Goal: Check status: Check status

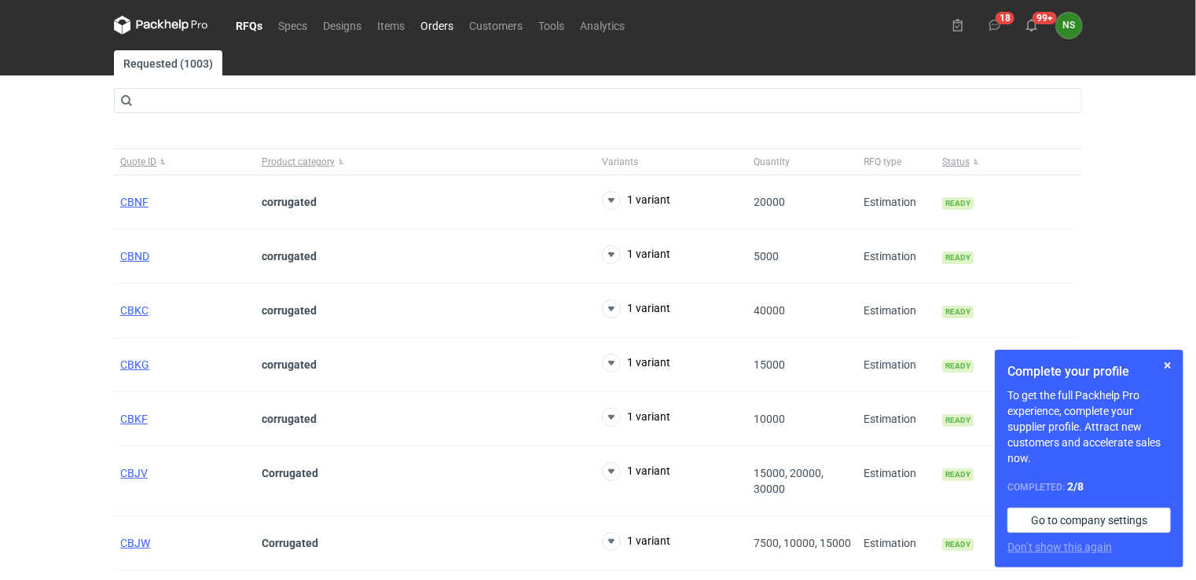
click at [449, 27] on link "Orders" at bounding box center [437, 25] width 49 height 19
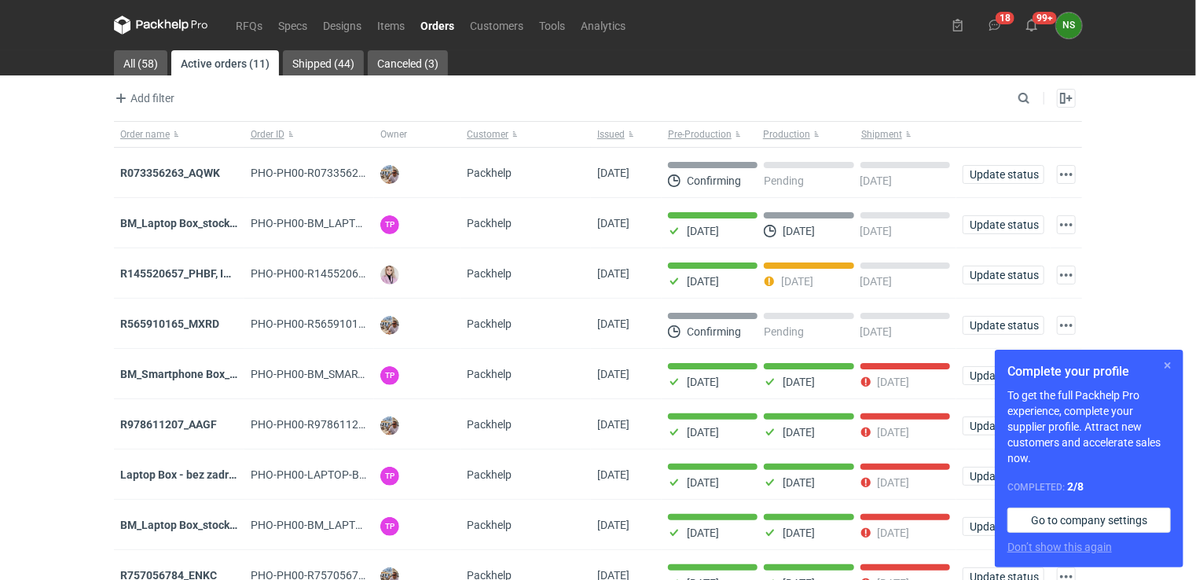
click at [1166, 369] on button "button" at bounding box center [1167, 365] width 19 height 19
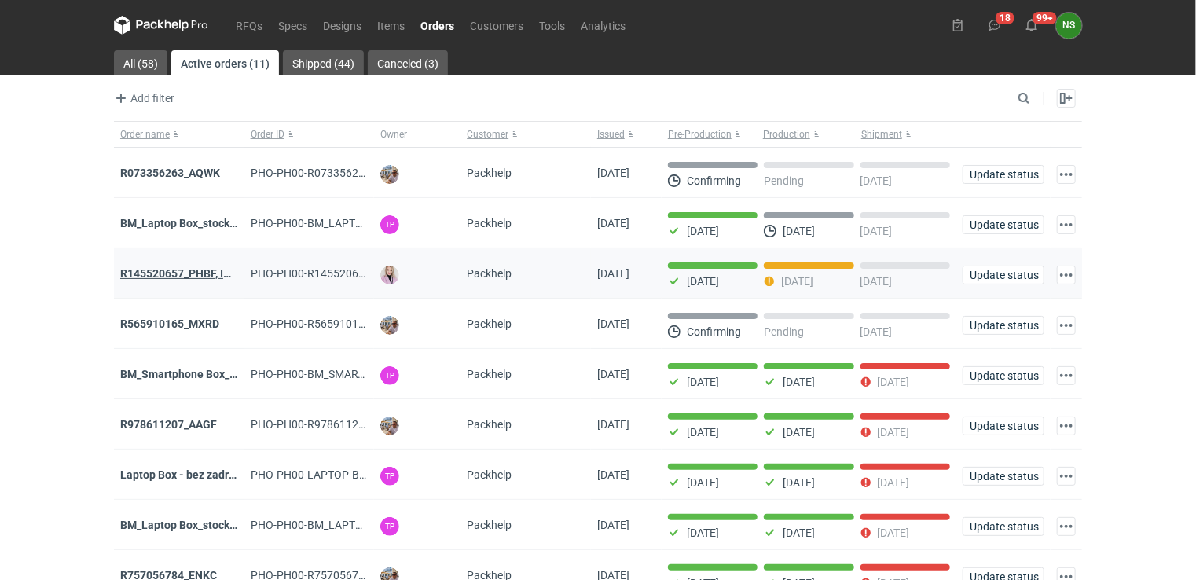
click at [176, 268] on strong "R145520657_PHBF, IDBY" at bounding box center [182, 273] width 124 height 13
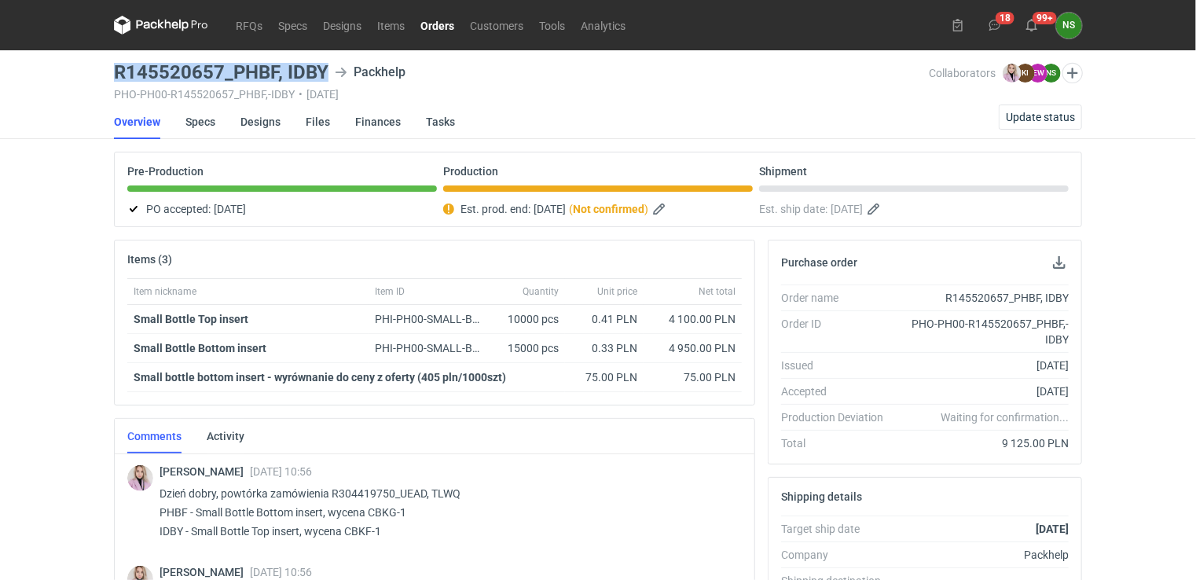
drag, startPoint x: 327, startPoint y: 68, endPoint x: 110, endPoint y: 64, distance: 216.9
click at [110, 64] on main "R145520657_PHBF, IDBY Packhelp PHO-PH00-R145520657_PHBF,-IDBY • [DATE] Collabor…" at bounding box center [598, 537] width 981 height 975
copy h3 "R145520657_PHBF, IDBY"
click at [1019, 114] on span "Update status" at bounding box center [1040, 117] width 69 height 11
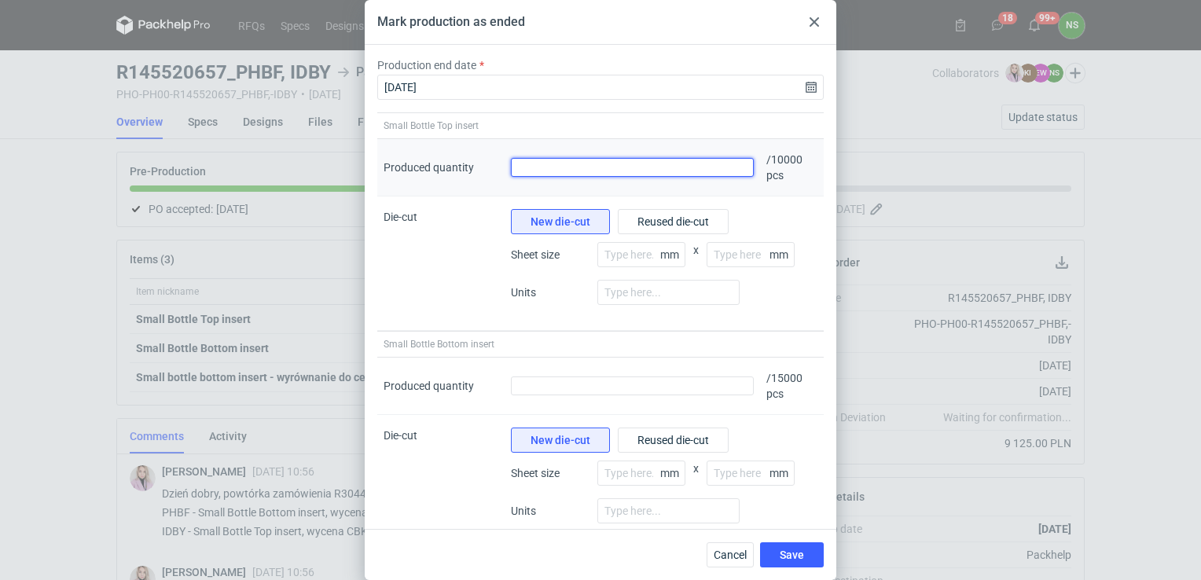
click at [531, 174] on input "Produced quantity" at bounding box center [632, 167] width 243 height 19
drag, startPoint x: 585, startPoint y: 24, endPoint x: 619, endPoint y: 24, distance: 34.6
click at [619, 24] on div "Mark production as ended" at bounding box center [600, 22] width 471 height 45
drag, startPoint x: 582, startPoint y: 11, endPoint x: 615, endPoint y: 26, distance: 36.2
click at [615, 26] on div "Mark production as ended" at bounding box center [600, 22] width 471 height 45
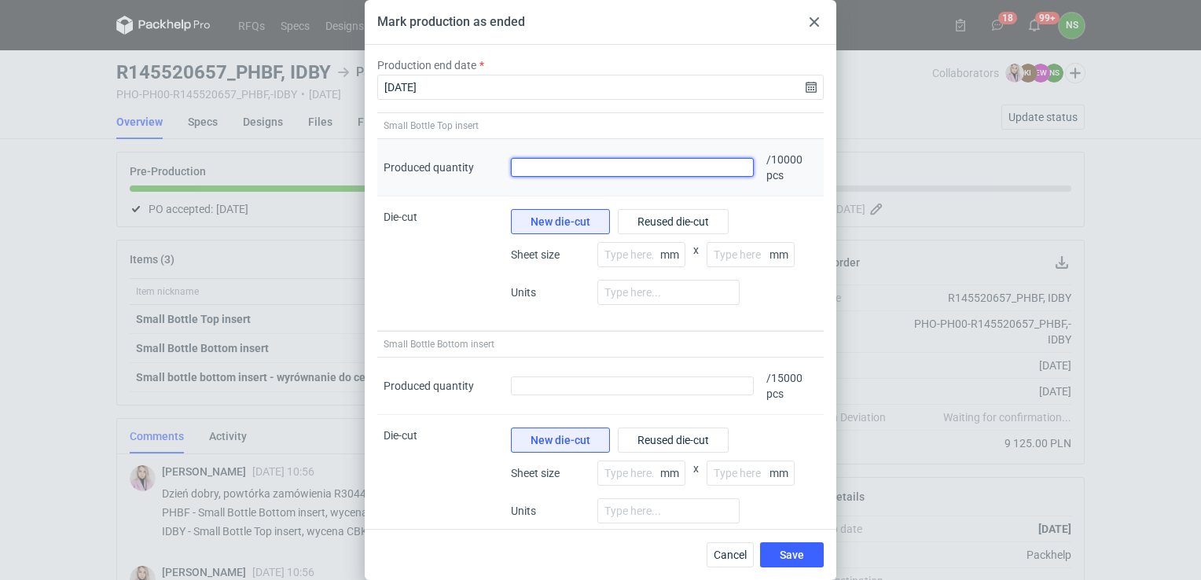
click at [545, 171] on input "Produced quantity" at bounding box center [632, 167] width 243 height 19
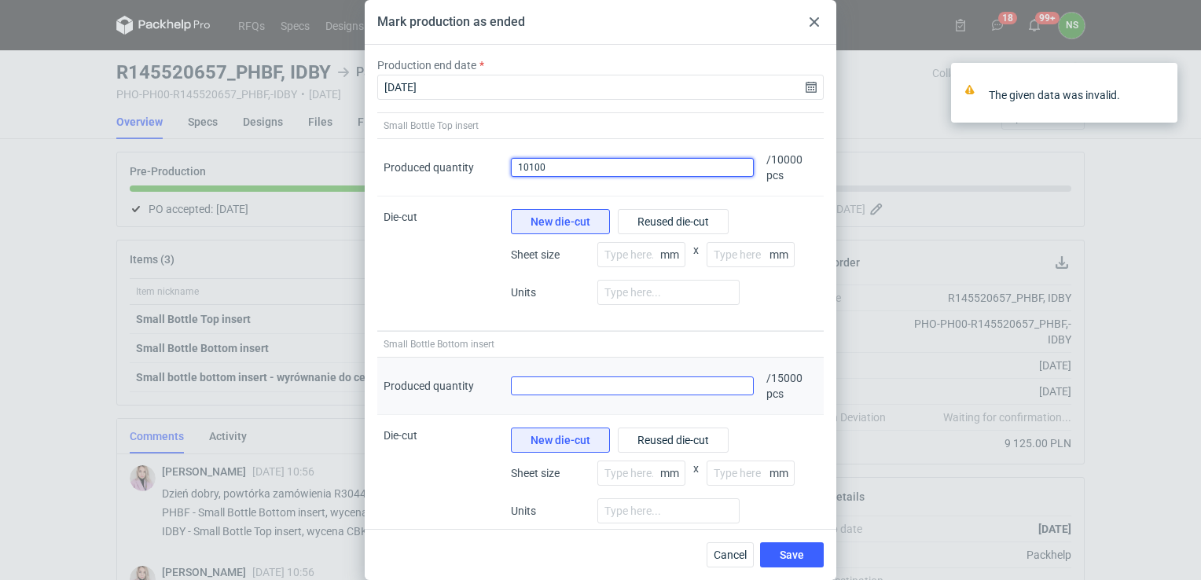
type input "10100"
click at [533, 388] on input "Produced quantity" at bounding box center [632, 385] width 243 height 19
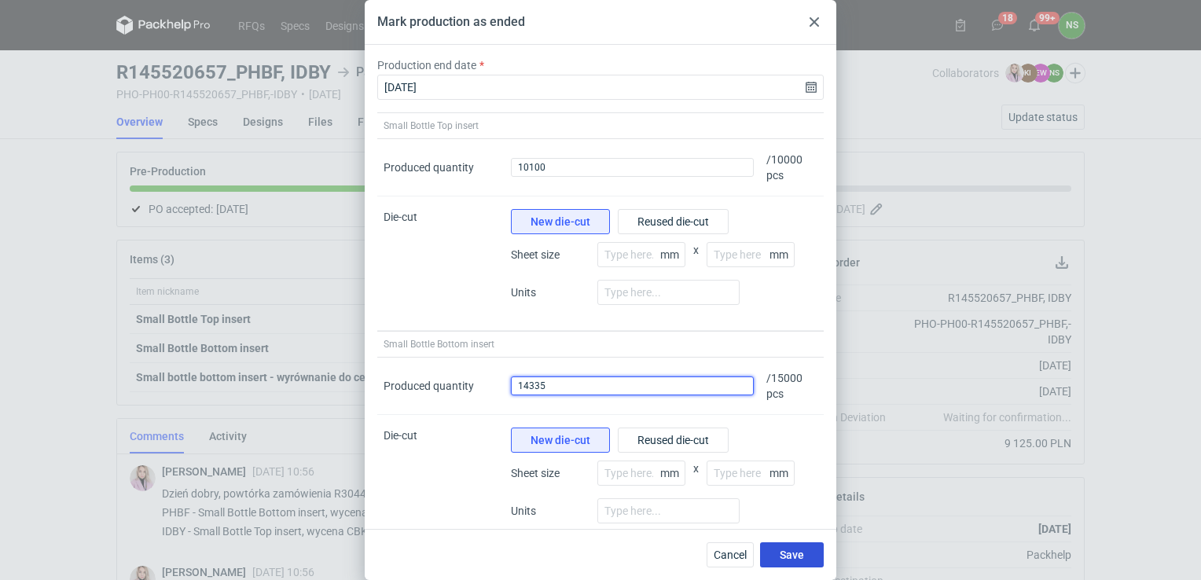
type input "14335"
click at [777, 555] on button "Save" at bounding box center [792, 554] width 64 height 25
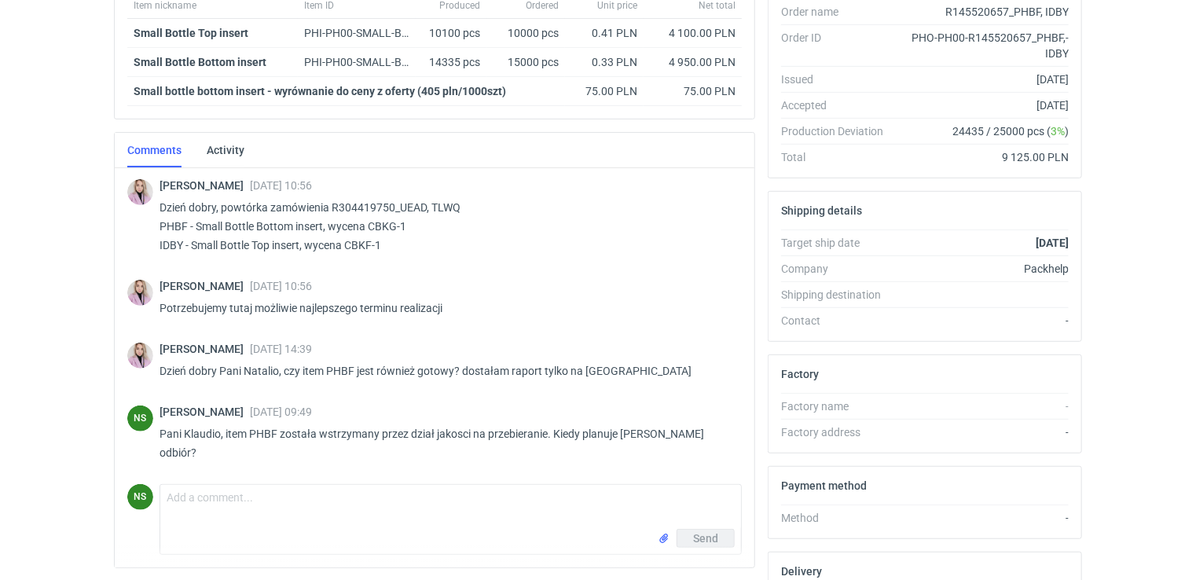
scroll to position [307, 0]
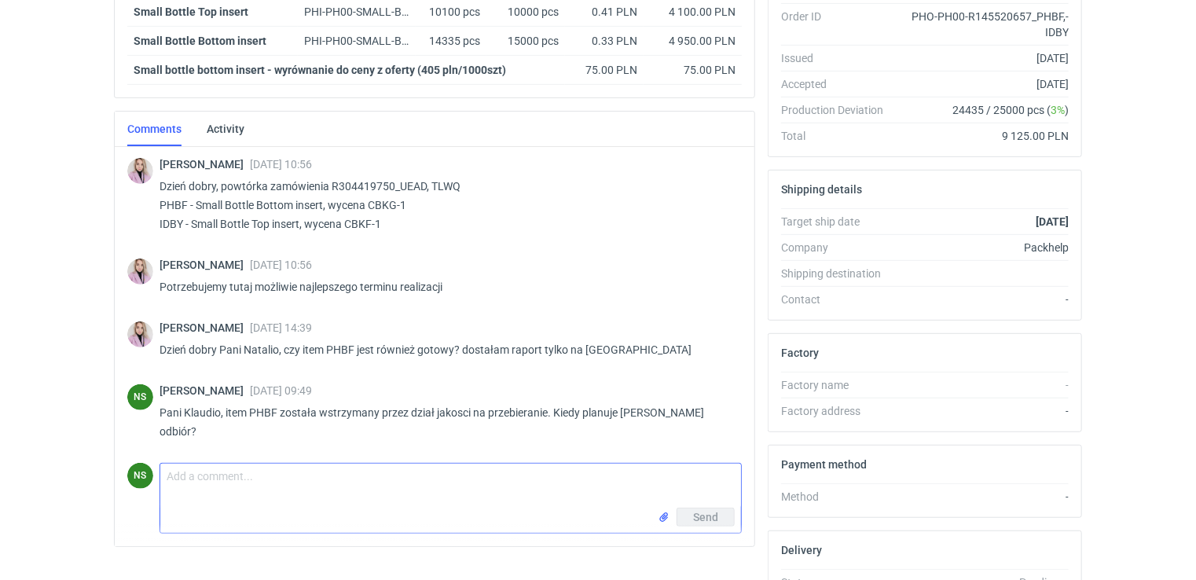
click at [220, 467] on textarea "Comment message" at bounding box center [450, 486] width 581 height 44
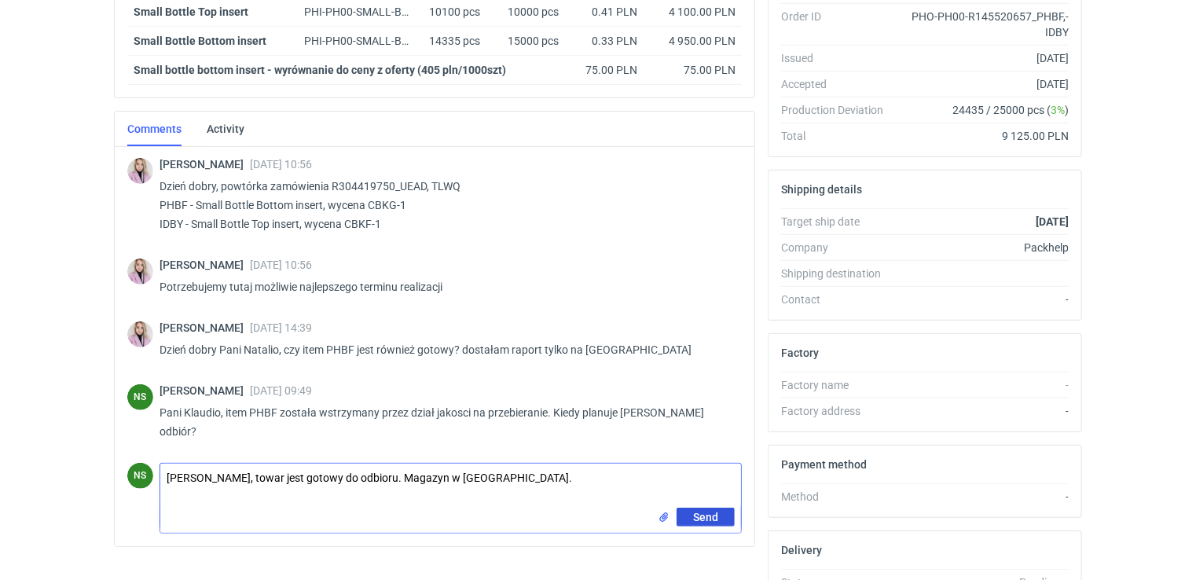
type textarea "[PERSON_NAME], towar jest gotowy do odbioru. Magazyn w [GEOGRAPHIC_DATA]."
click at [699, 512] on span "Send" at bounding box center [705, 517] width 25 height 11
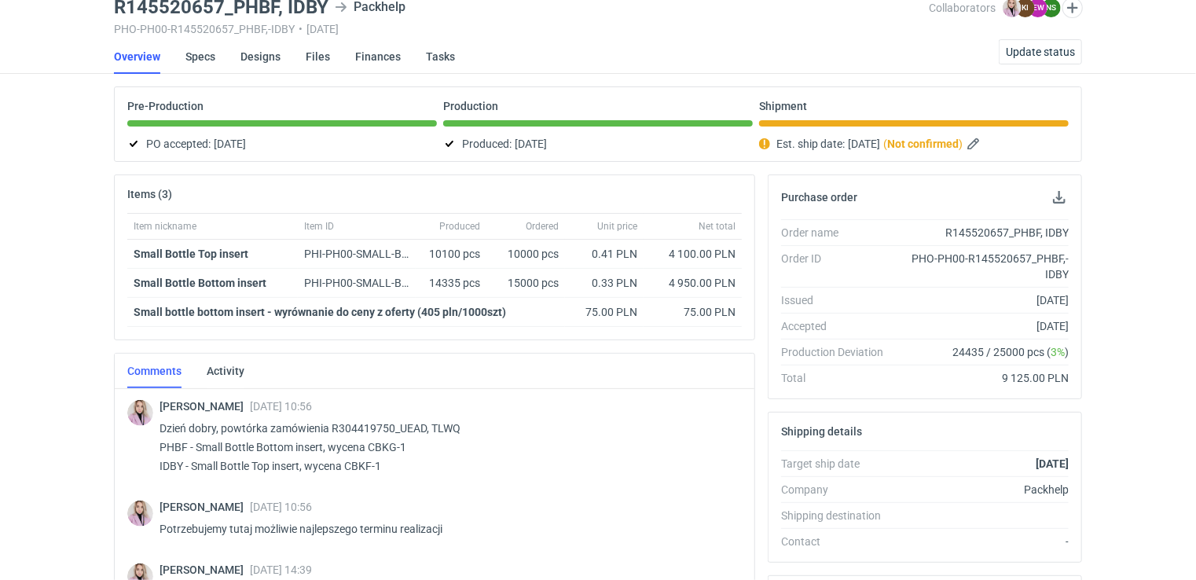
scroll to position [0, 0]
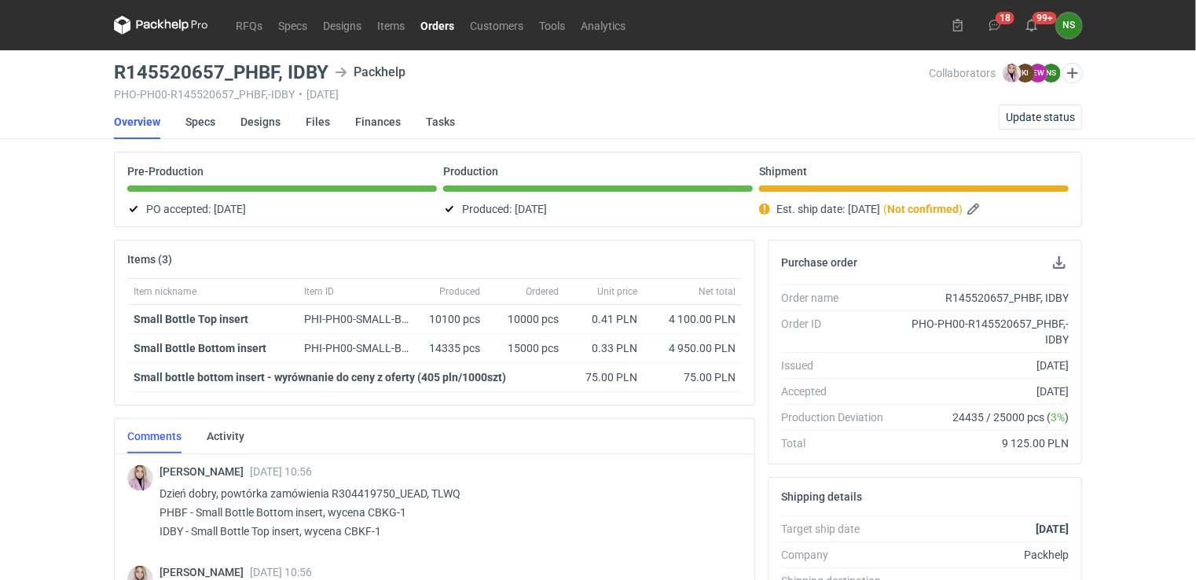
drag, startPoint x: 440, startPoint y: 25, endPoint x: 440, endPoint y: 49, distance: 23.6
click at [439, 25] on link "Orders" at bounding box center [438, 25] width 50 height 19
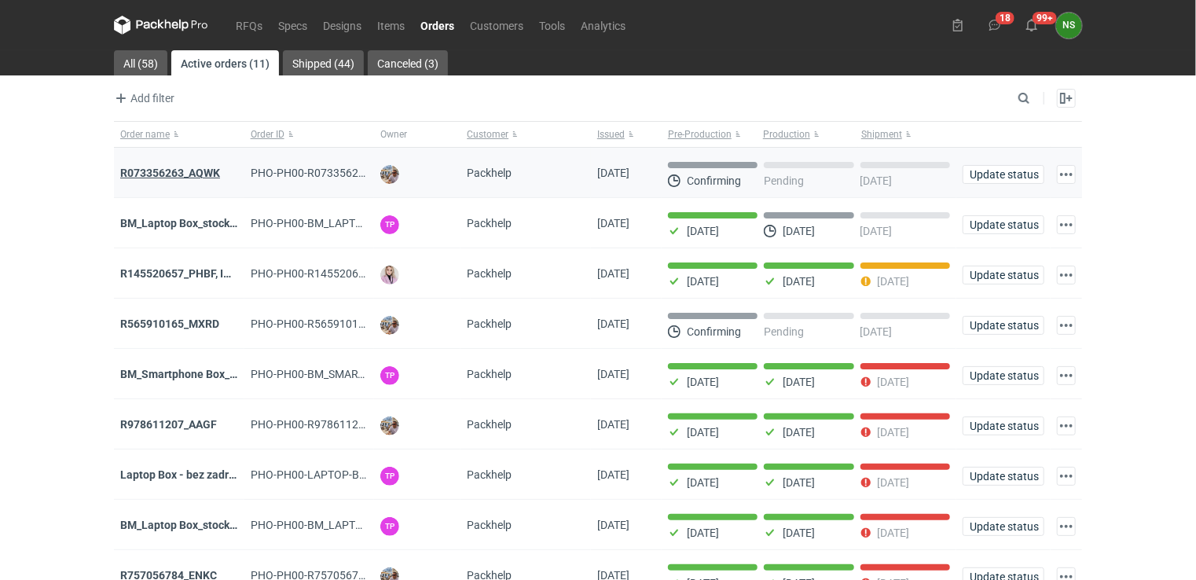
click at [161, 173] on strong "R073356263_AQWK" at bounding box center [170, 173] width 100 height 13
